Goal: Find specific page/section: Find specific page/section

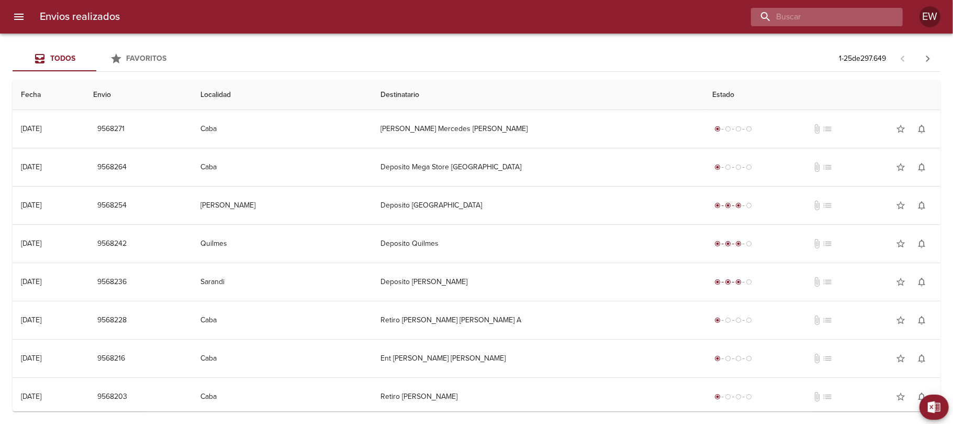
click at [859, 25] on input "buscar" at bounding box center [818, 17] width 134 height 18
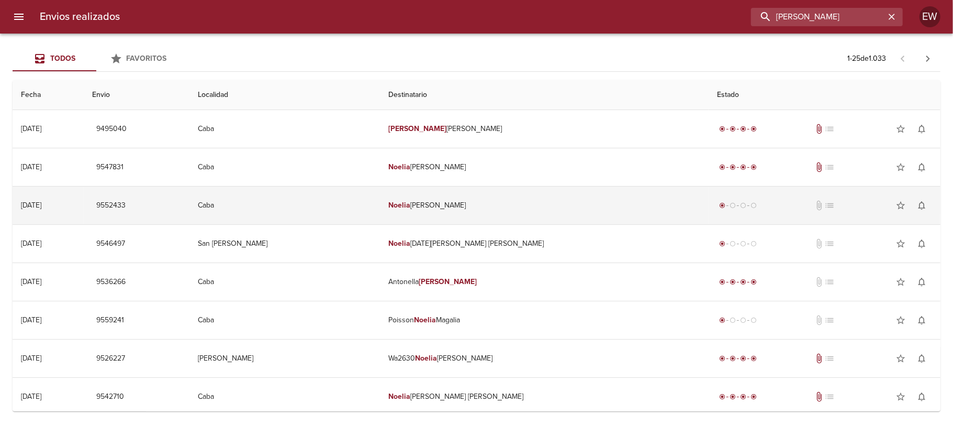
type input "[PERSON_NAME]"
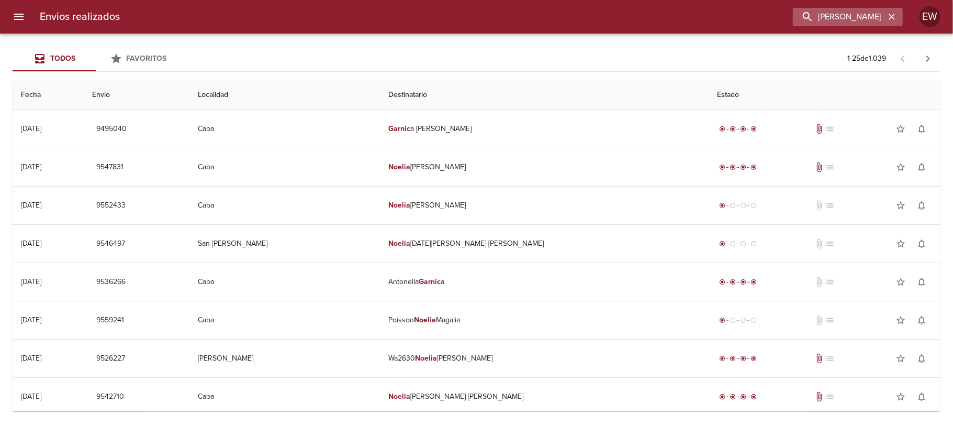
click at [891, 15] on icon "button" at bounding box center [892, 17] width 6 height 6
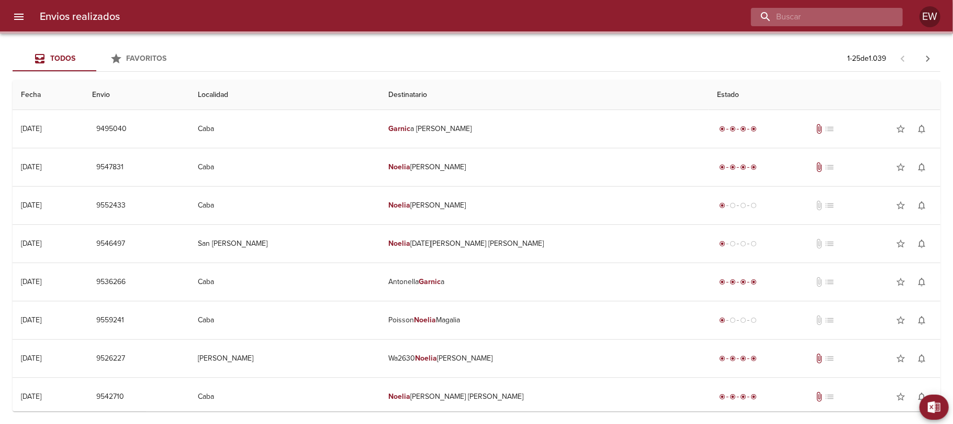
click at [867, 15] on input "buscar" at bounding box center [818, 17] width 134 height 18
paste input "9547775"
type input "9547775"
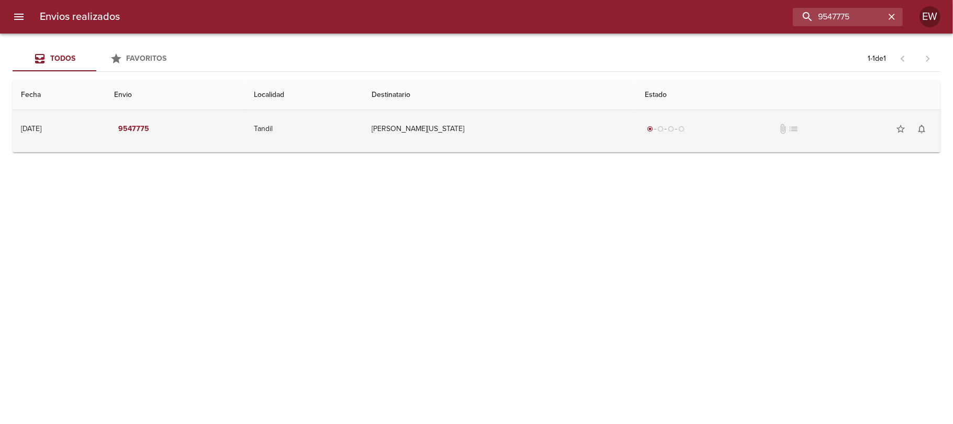
click at [555, 135] on td "[PERSON_NAME][US_STATE]" at bounding box center [500, 129] width 273 height 38
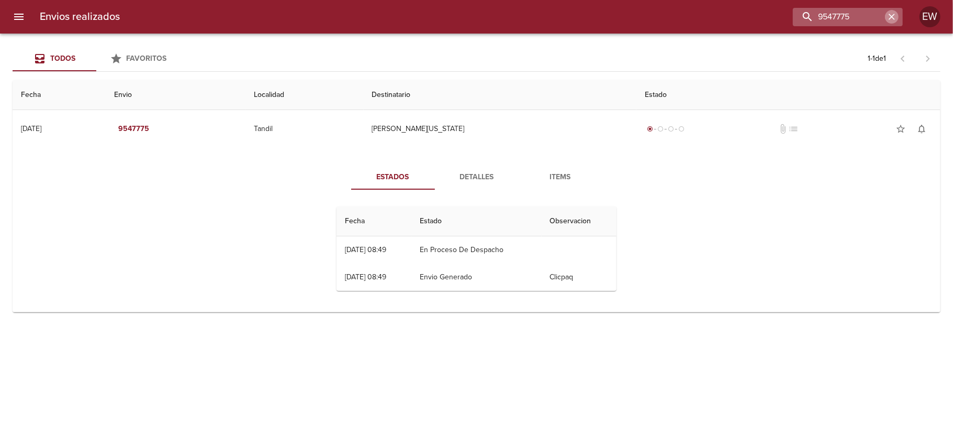
drag, startPoint x: 897, startPoint y: 13, endPoint x: 891, endPoint y: 13, distance: 5.8
click at [893, 13] on icon "button" at bounding box center [892, 17] width 10 height 10
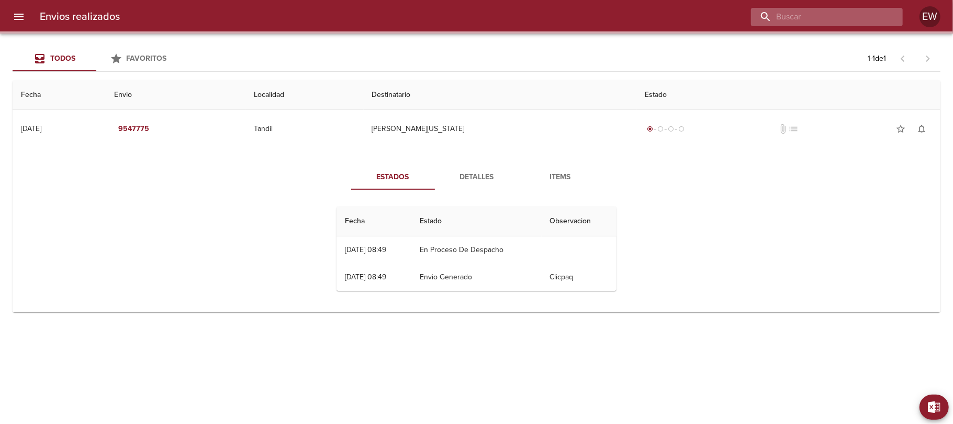
click at [857, 18] on input "buscar" at bounding box center [818, 17] width 134 height 18
paste input "[PERSON_NAME][US_STATE]"
type input "[PERSON_NAME][US_STATE]"
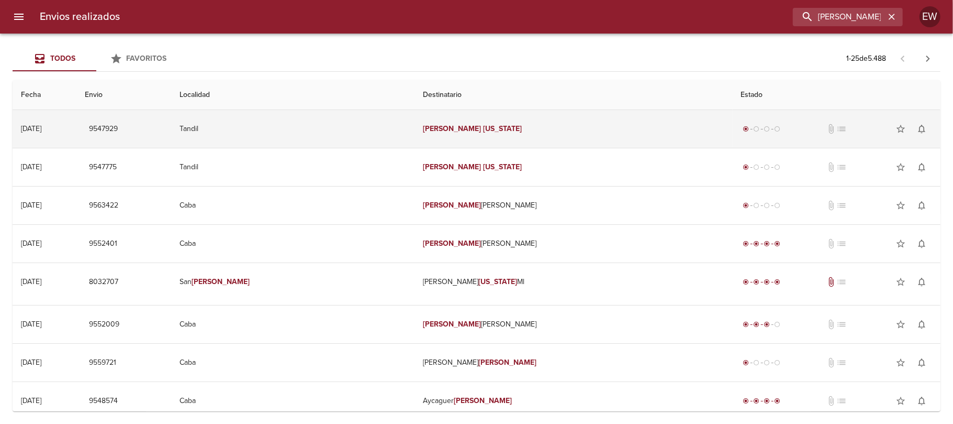
click at [516, 130] on td "[PERSON_NAME][US_STATE]" at bounding box center [574, 129] width 318 height 38
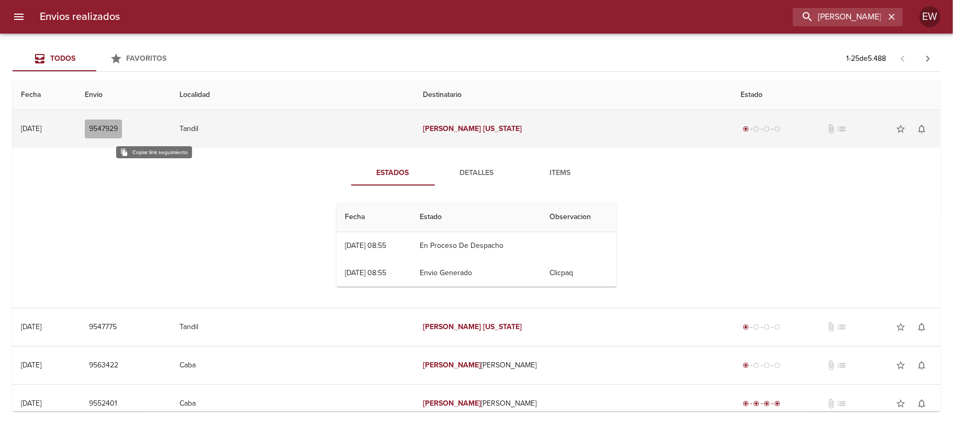
click at [118, 125] on span "9547929" at bounding box center [103, 129] width 29 height 13
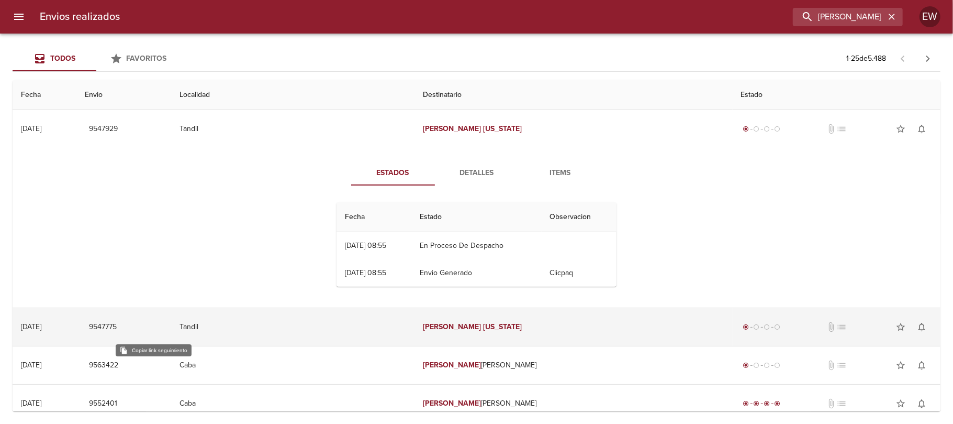
click at [117, 323] on span "9547775" at bounding box center [103, 326] width 28 height 13
